Goal: Task Accomplishment & Management: Manage account settings

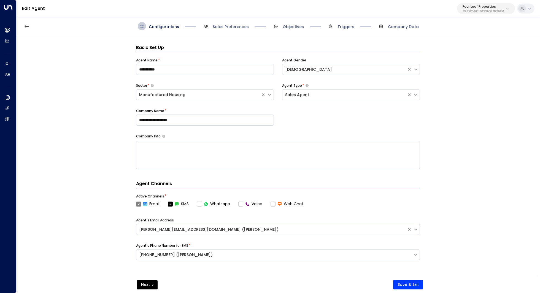
scroll to position [137, 0]
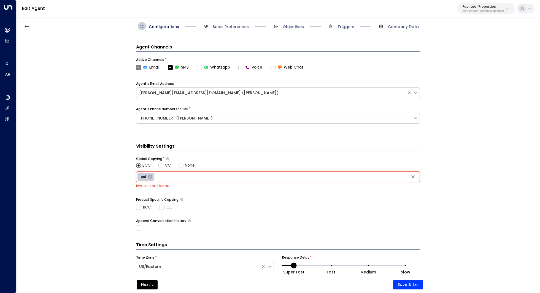
click at [484, 6] on p "Four Leaf Properties" at bounding box center [482, 6] width 41 height 3
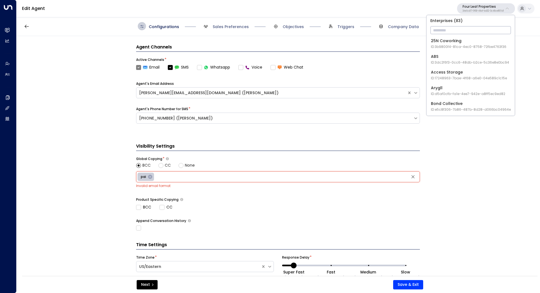
click at [457, 29] on input "text" at bounding box center [470, 30] width 80 height 10
type input "**"
click at [461, 43] on div "Havenpark ID: 413dacf9-5485-402c-a519-14108c614857" at bounding box center [468, 43] width 75 height 11
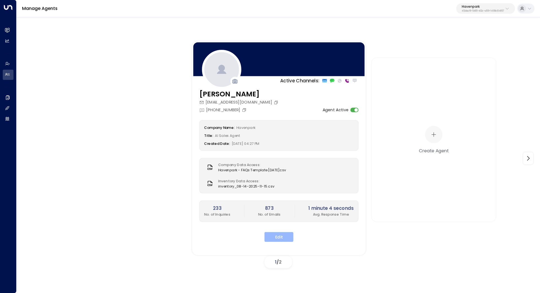
click at [279, 233] on button "Edit" at bounding box center [278, 237] width 29 height 10
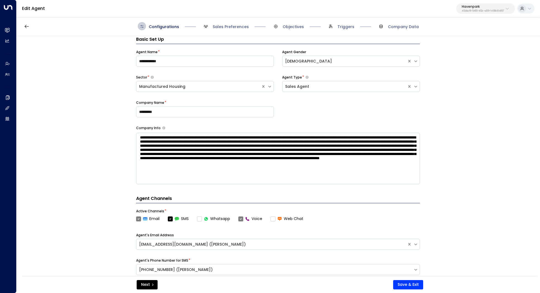
scroll to position [37, 0]
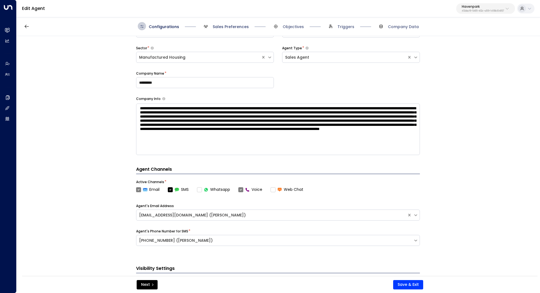
click at [235, 28] on span "Sales Preferences" at bounding box center [231, 27] width 36 height 6
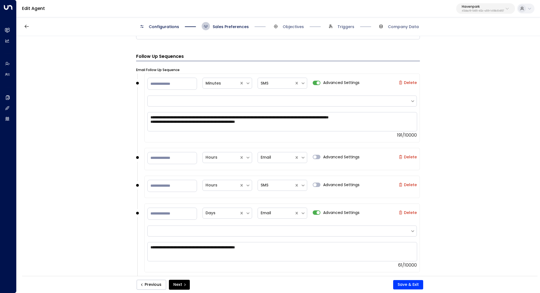
scroll to position [546, 0]
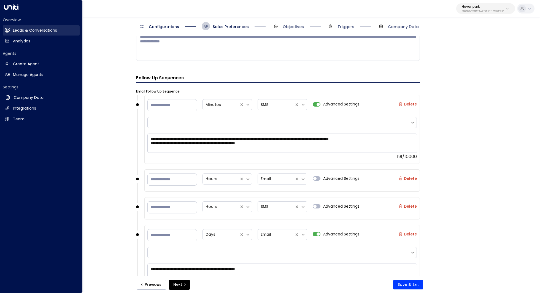
click at [30, 33] on h2 "Leads & Conversations" at bounding box center [35, 31] width 44 height 6
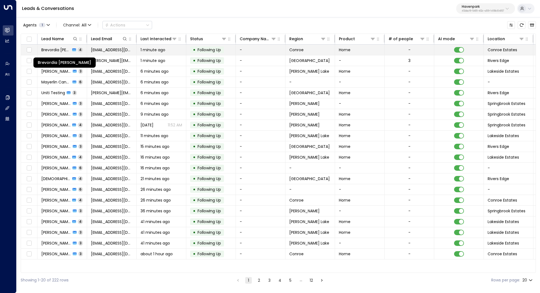
click at [52, 49] on span "Brevordia [PERSON_NAME]" at bounding box center [55, 50] width 29 height 6
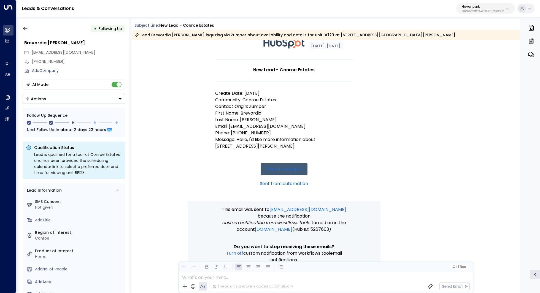
scroll to position [44, 0]
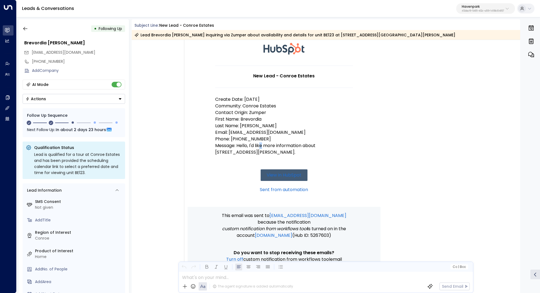
drag, startPoint x: 260, startPoint y: 144, endPoint x: 264, endPoint y: 144, distance: 3.9
click at [264, 144] on p "Message: Hello, I'd like more information about [STREET_ADDRESS][PERSON_NAME]." at bounding box center [284, 148] width 138 height 13
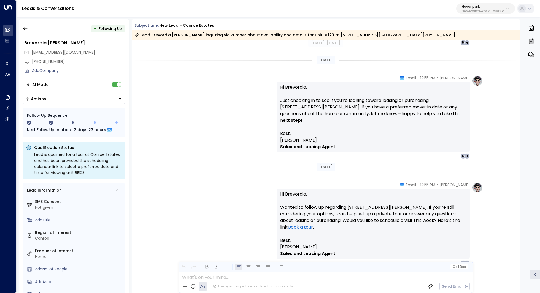
scroll to position [514, 0]
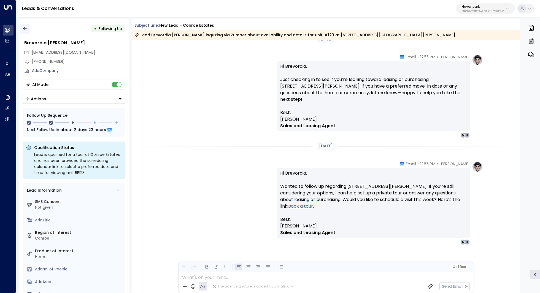
click at [26, 29] on icon "button" at bounding box center [26, 29] width 6 height 6
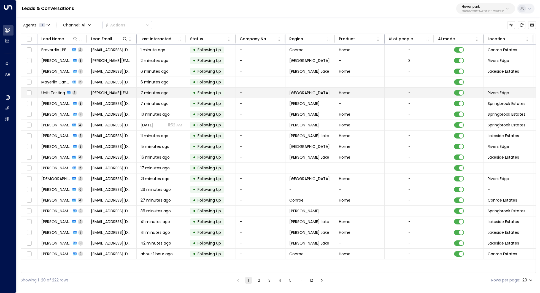
click at [57, 93] on span "Uniti Testing" at bounding box center [53, 93] width 24 height 6
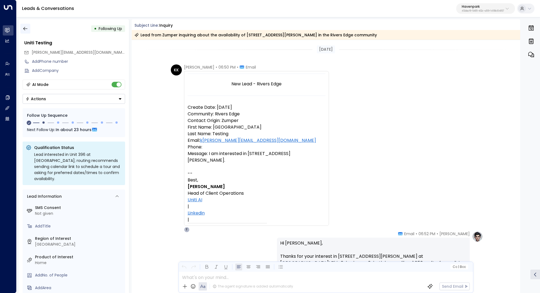
click at [26, 25] on button "button" at bounding box center [25, 29] width 10 height 10
